Goal: Task Accomplishment & Management: Manage account settings

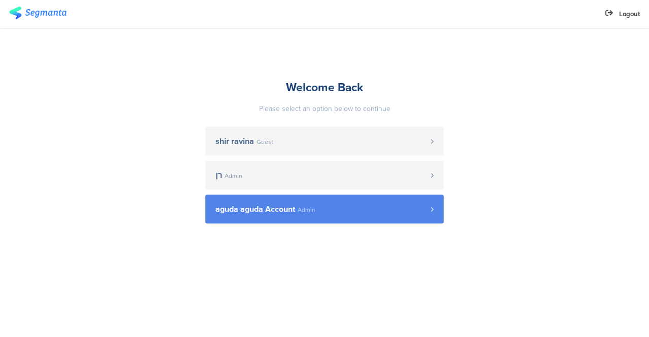
click at [234, 213] on span "aguda aguda Account" at bounding box center [256, 209] width 80 height 8
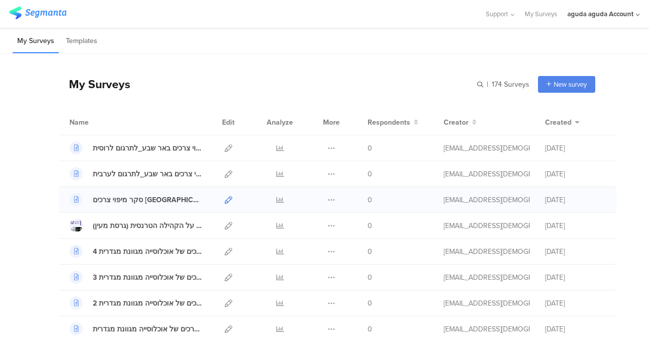
click at [225, 202] on icon at bounding box center [229, 200] width 8 height 8
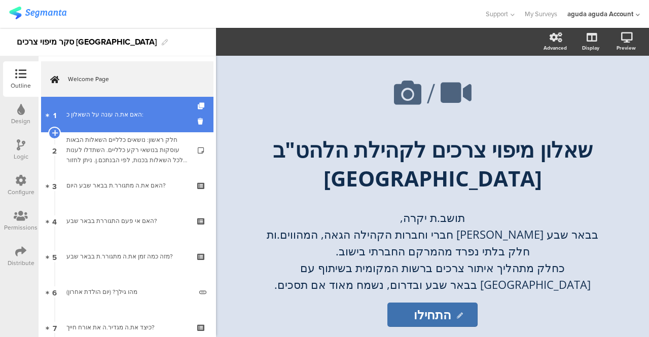
click at [144, 113] on div "האם את.ה עונה על השאלון כ:" at bounding box center [126, 115] width 121 height 10
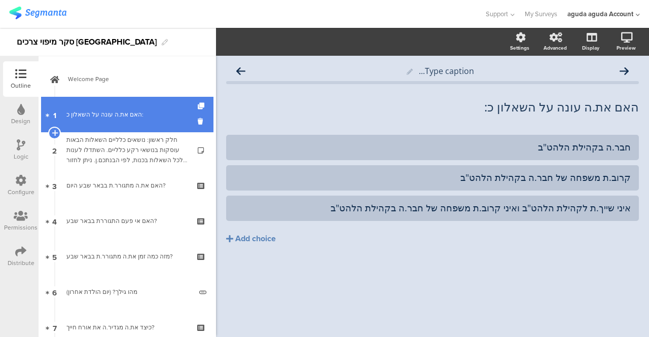
click at [109, 116] on div "האם את.ה עונה על השאלון כ:" at bounding box center [126, 115] width 121 height 10
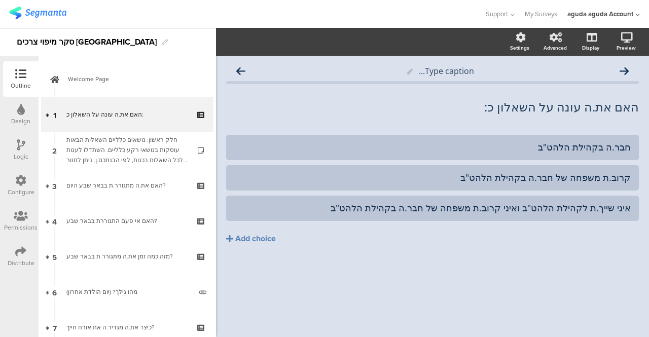
click at [26, 149] on div "Logic" at bounding box center [20, 149] width 35 height 35
